Goal: Task Accomplishment & Management: Manage account settings

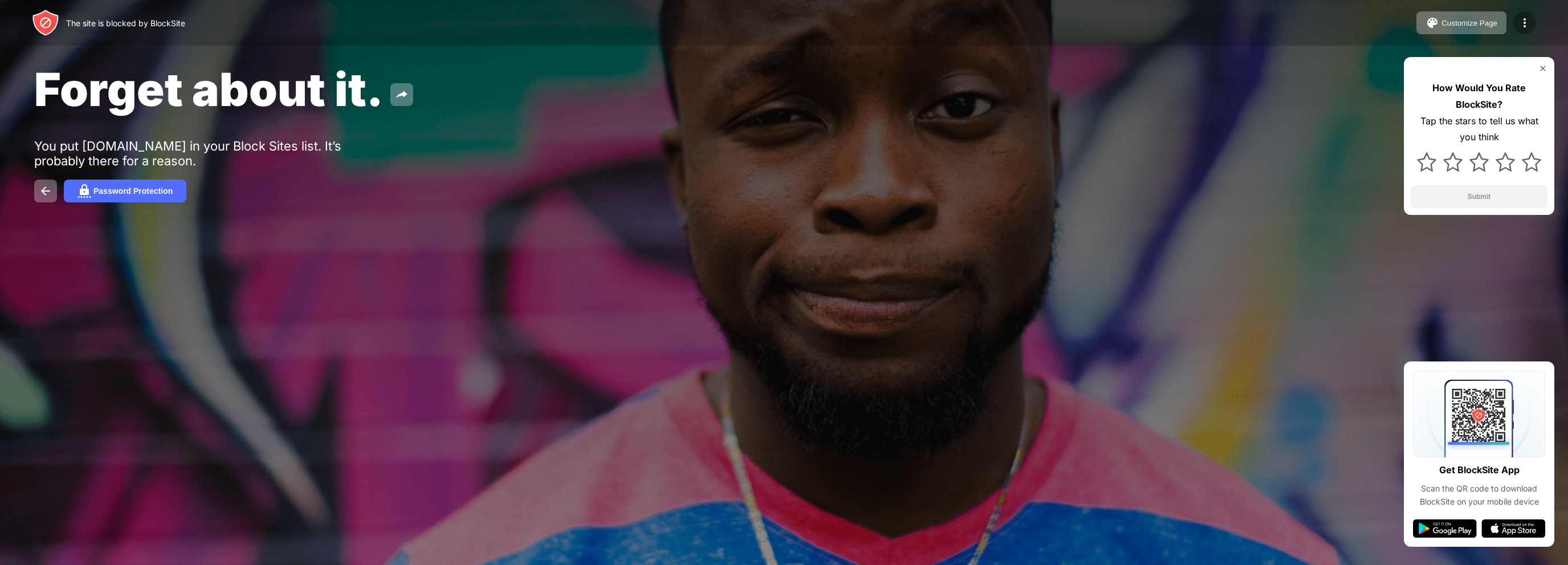
click at [1515, 25] on div at bounding box center [1524, 22] width 23 height 23
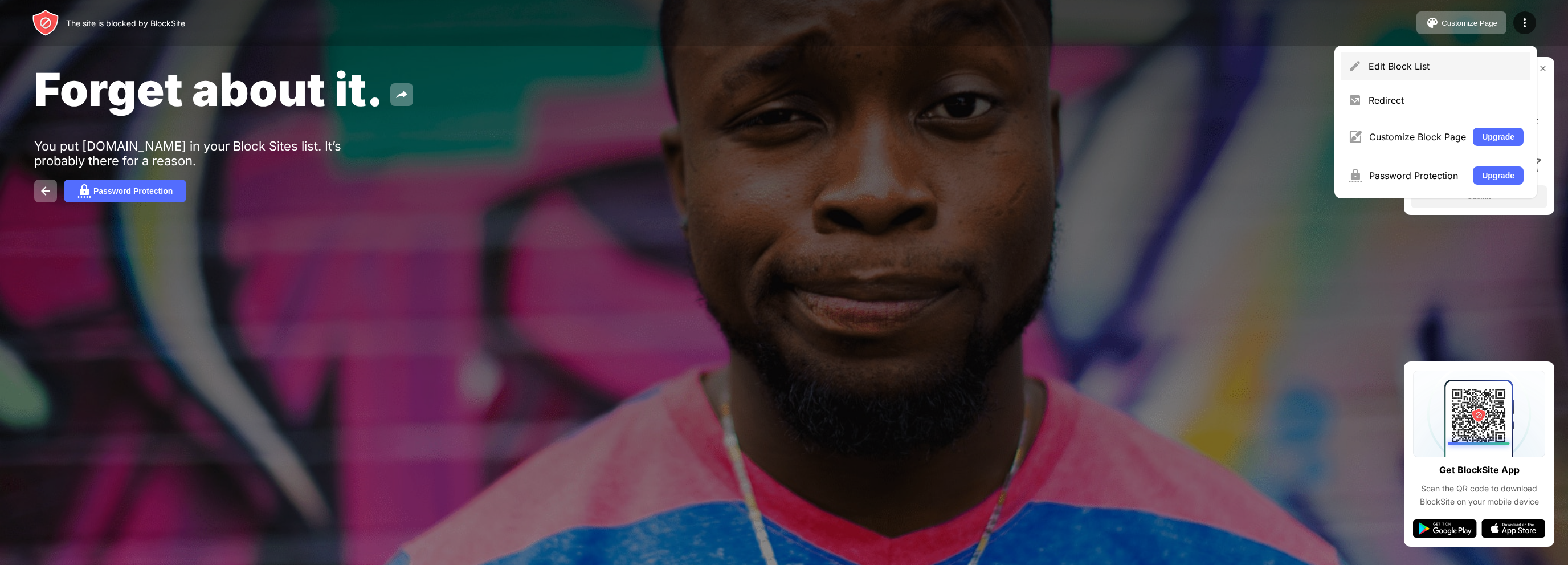
click at [1416, 66] on div "Edit Block List" at bounding box center [1447, 66] width 155 height 11
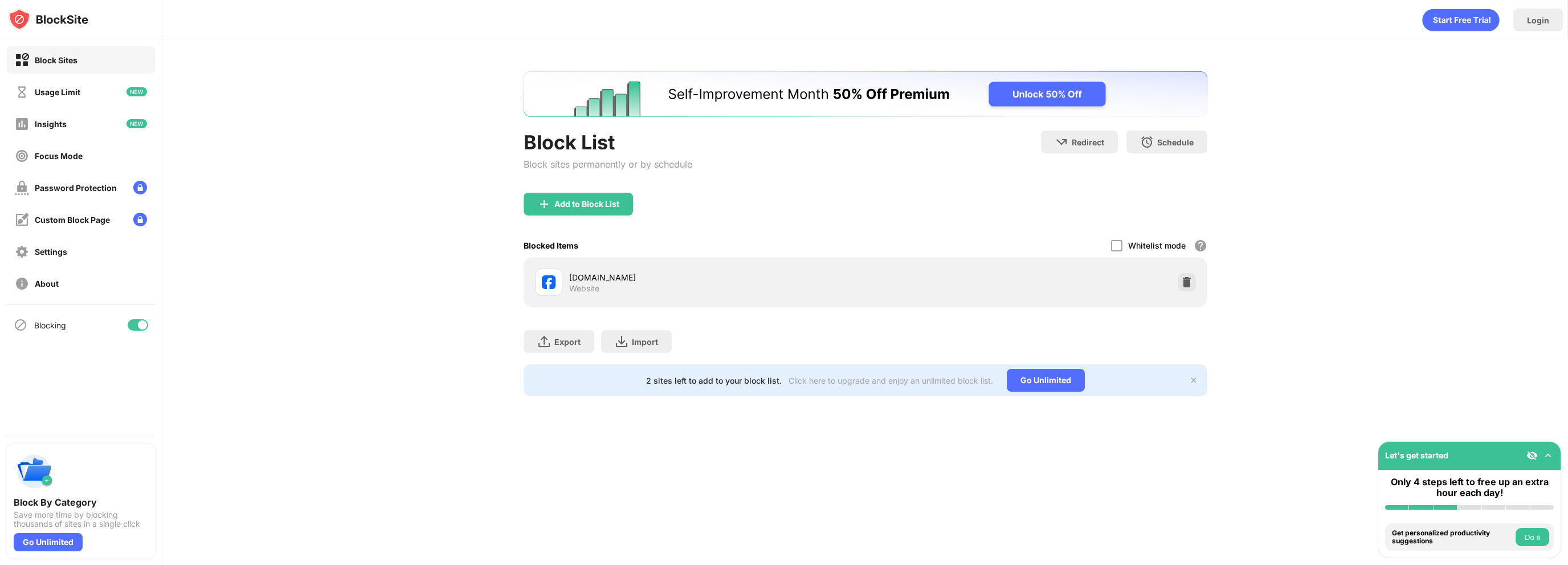
click at [1200, 288] on div "facebook.com Website" at bounding box center [865, 282] width 684 height 50
click at [1180, 280] on div at bounding box center [1187, 282] width 18 height 18
